Goal: Find contact information: Find contact information

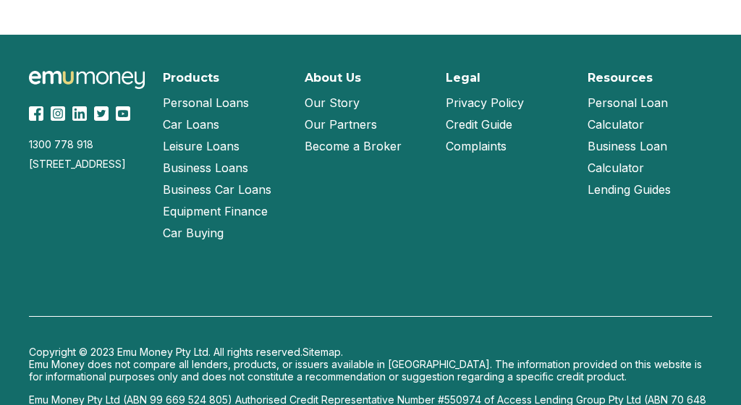
scroll to position [2413, 0]
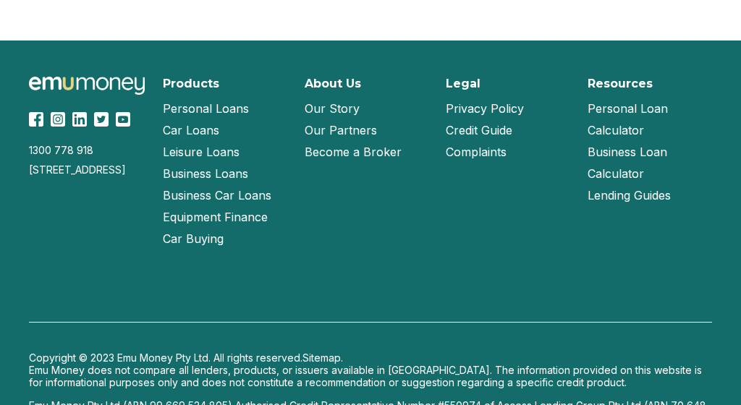
drag, startPoint x: 138, startPoint y: 363, endPoint x: 104, endPoint y: 364, distance: 34.0
click at [104, 400] on p "Emu Money Pty Ltd (ABN 99 669 524 805) Authorised Credit Representative Number …" at bounding box center [370, 412] width 683 height 25
copy p "531308"
drag, startPoint x: 481, startPoint y: 353, endPoint x: 446, endPoint y: 352, distance: 35.5
click at [446, 400] on p "Emu Money Pty Ltd (ABN 99 669 524 805) Authorised Credit Representative Number …" at bounding box center [370, 412] width 683 height 25
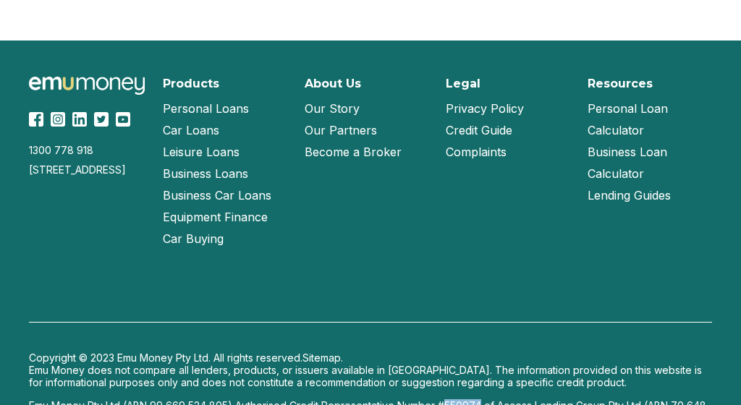
copy p "550974"
click at [331, 400] on p "Emu Money Pty Ltd (ABN 99 669 524 805) Authorised Credit Representative Number …" at bounding box center [370, 412] width 683 height 25
drag, startPoint x: 142, startPoint y: 111, endPoint x: 30, endPoint y: 153, distance: 119.5
click at [30, 164] on div "[STREET_ADDRESS]" at bounding box center [87, 170] width 117 height 12
drag, startPoint x: 30, startPoint y: 117, endPoint x: 29, endPoint y: 169, distance: 51.4
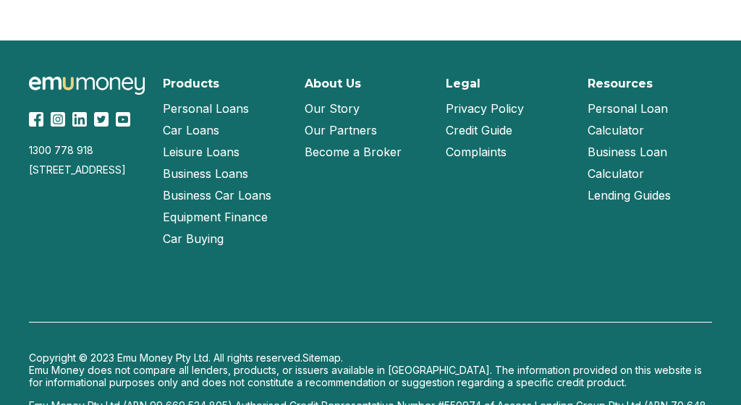
click at [29, 169] on div "1300 778 [GEOGRAPHIC_DATA][STREET_ADDRESS] Products Personal Loans Car Loans Le…" at bounding box center [370, 163] width 683 height 173
copy div "[STREET_ADDRESS]"
drag, startPoint x: 38, startPoint y: 128, endPoint x: 25, endPoint y: 114, distance: 19.0
click at [25, 114] on div "1300 778 [GEOGRAPHIC_DATA][STREET_ADDRESS] Products Personal Loans Car Loans Le…" at bounding box center [370, 251] width 741 height 420
copy div "[STREET_ADDRESS],"
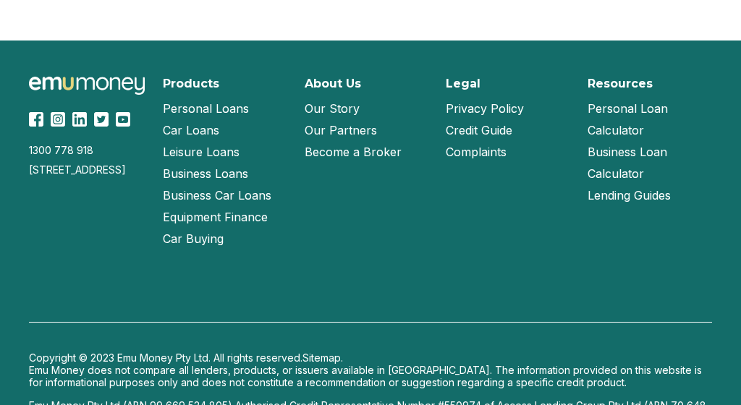
drag, startPoint x: 56, startPoint y: 141, endPoint x: 41, endPoint y: 130, distance: 18.7
click at [41, 164] on div "[STREET_ADDRESS]" at bounding box center [87, 170] width 117 height 12
copy div "[STREET_ADDRESS],"
drag, startPoint x: 117, startPoint y: 138, endPoint x: 60, endPoint y: 138, distance: 57.2
click at [60, 164] on div "[STREET_ADDRESS]" at bounding box center [87, 170] width 117 height 12
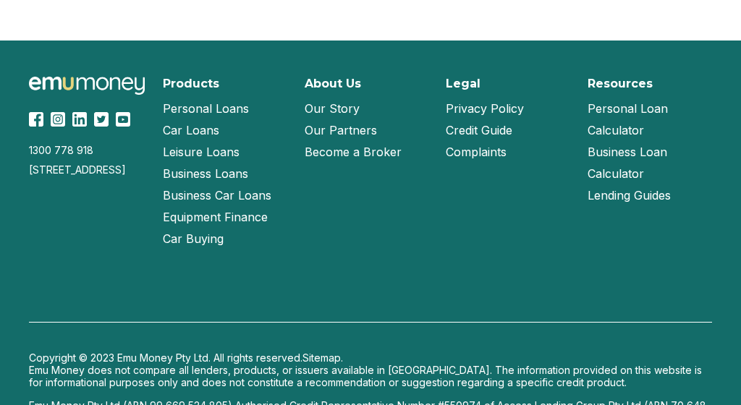
copy div "[PERSON_NAME],"
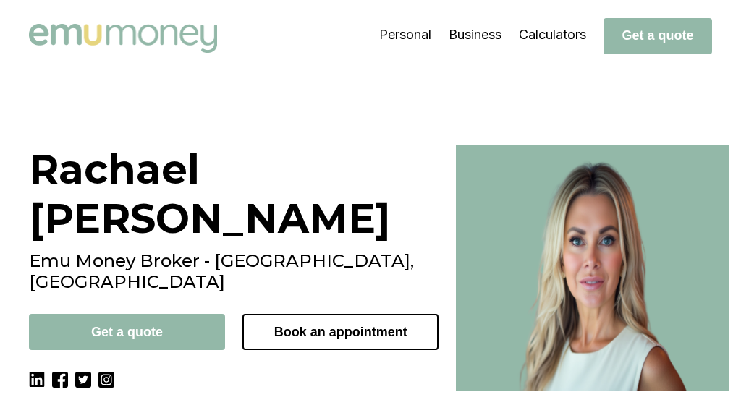
scroll to position [0, 0]
